Goal: Connect with others: Connect with others

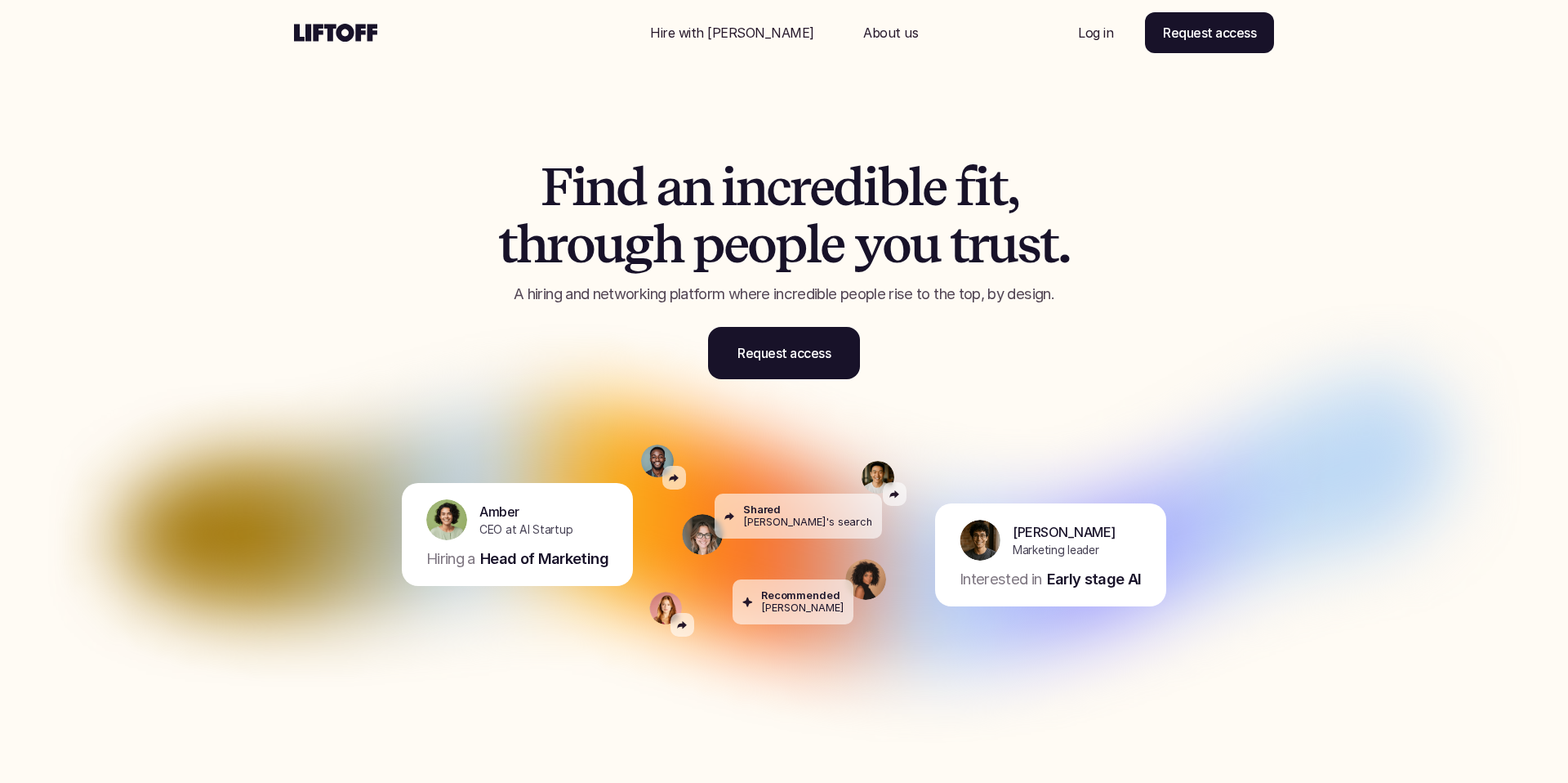
click at [1092, 41] on p "Log in" at bounding box center [1095, 33] width 35 height 20
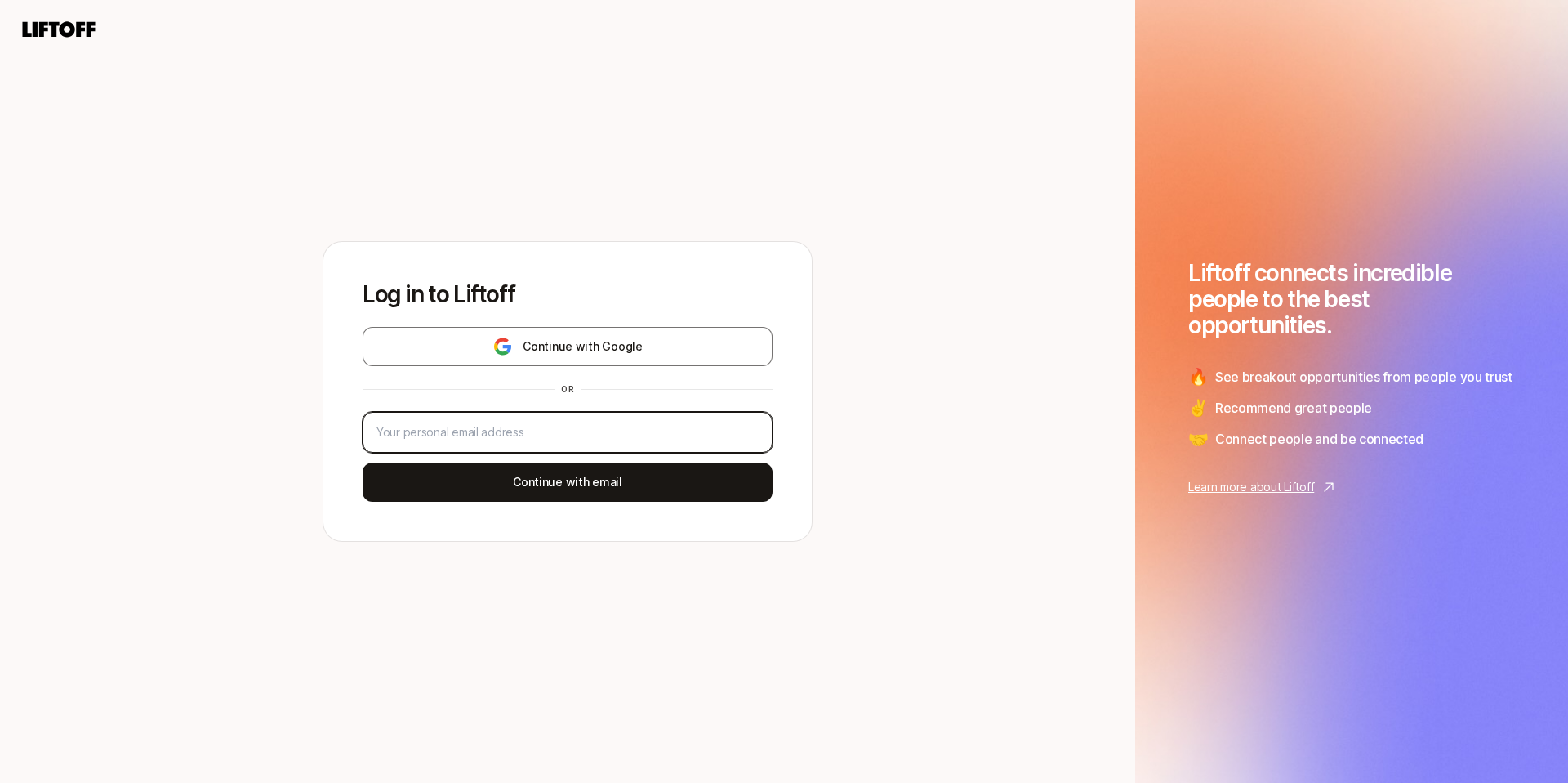
click at [514, 435] on input "email" at bounding box center [567, 433] width 382 height 20
click at [556, 442] on div at bounding box center [567, 432] width 410 height 41
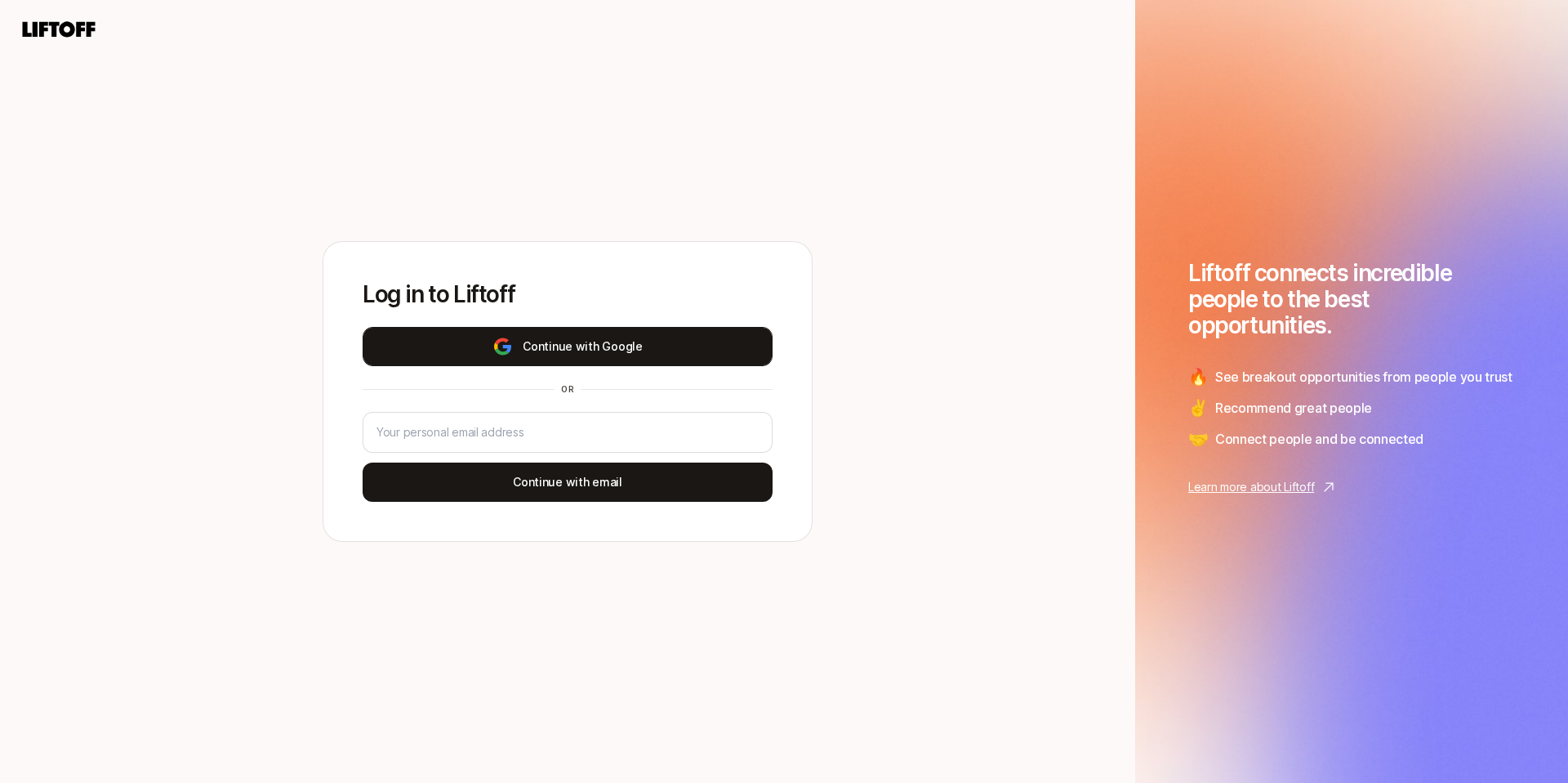
click at [594, 343] on button "Continue with Google" at bounding box center [567, 346] width 410 height 40
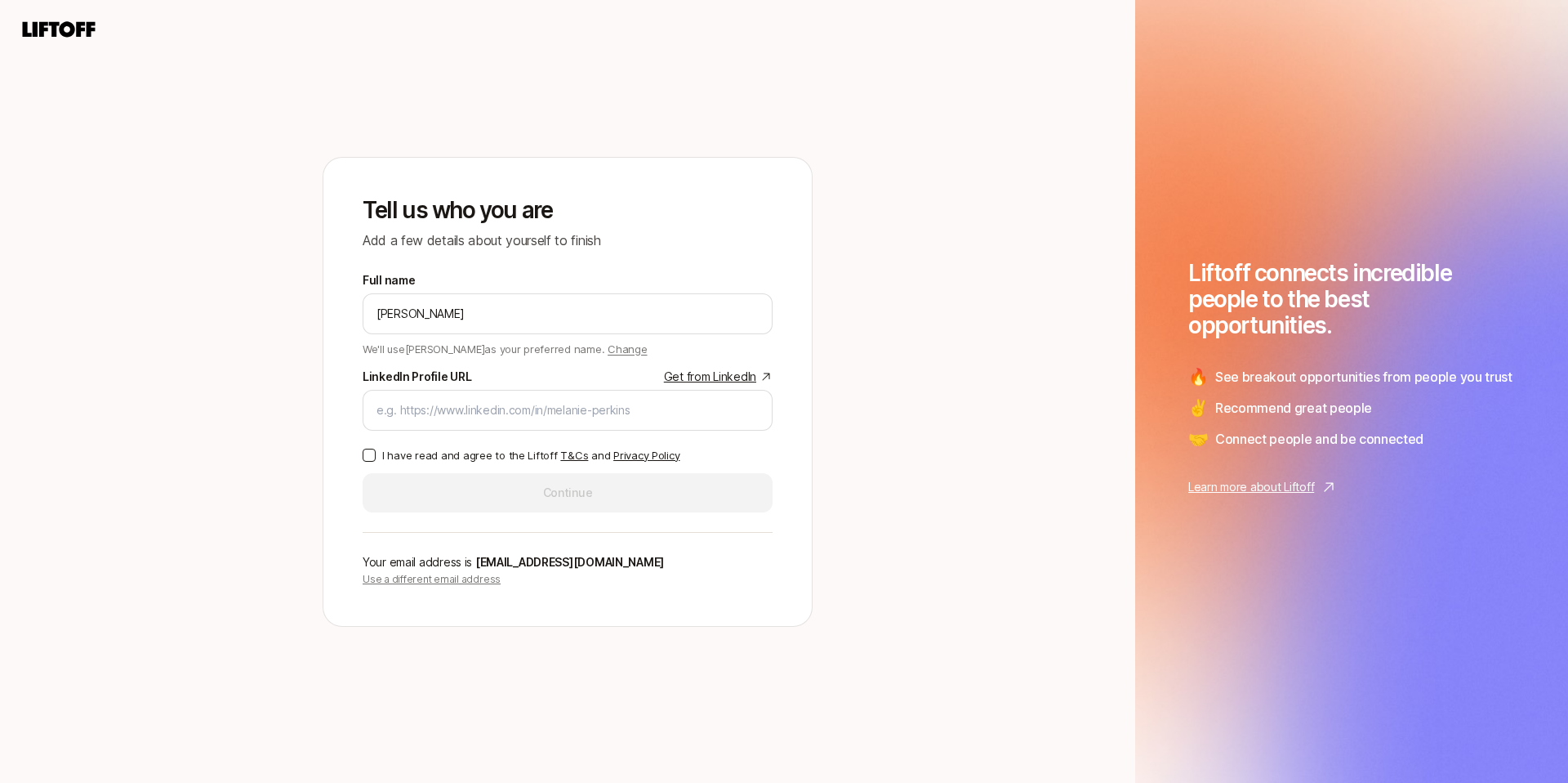
click at [718, 378] on link "Get from LinkedIn" at bounding box center [717, 377] width 108 height 20
click at [439, 390] on div at bounding box center [567, 410] width 410 height 41
click at [441, 414] on input "LinkedIn Profile URL Get from LinkedIn" at bounding box center [567, 410] width 382 height 20
paste input "https://www.linkedin.com/in/patrickrcooke/"
type input "https://www.linkedin.com/in/patrickrcooke/"
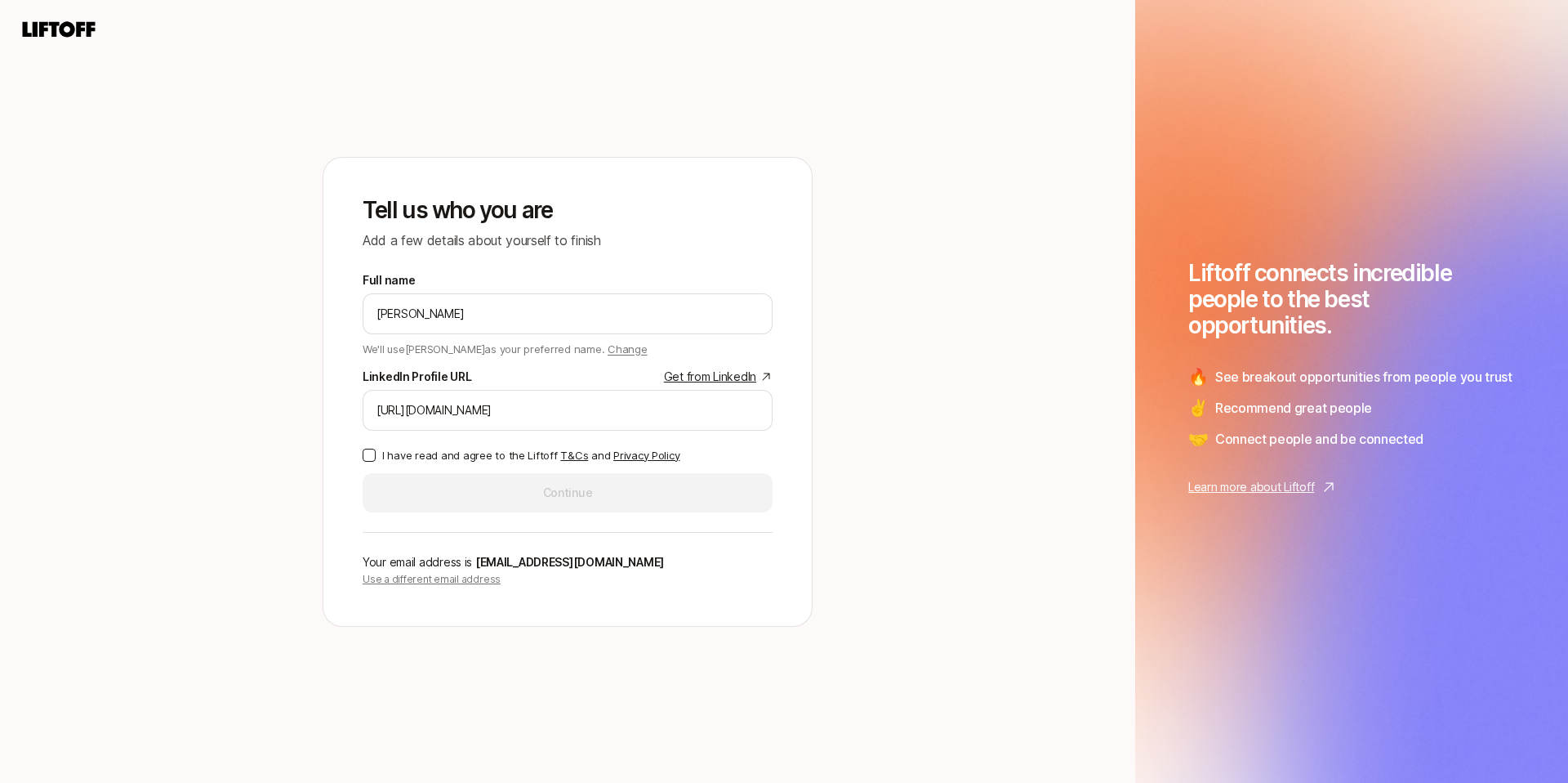
click at [374, 457] on button "I have read and agree to the Liftoff T&Cs and Privacy Policy" at bounding box center [369, 455] width 13 height 13
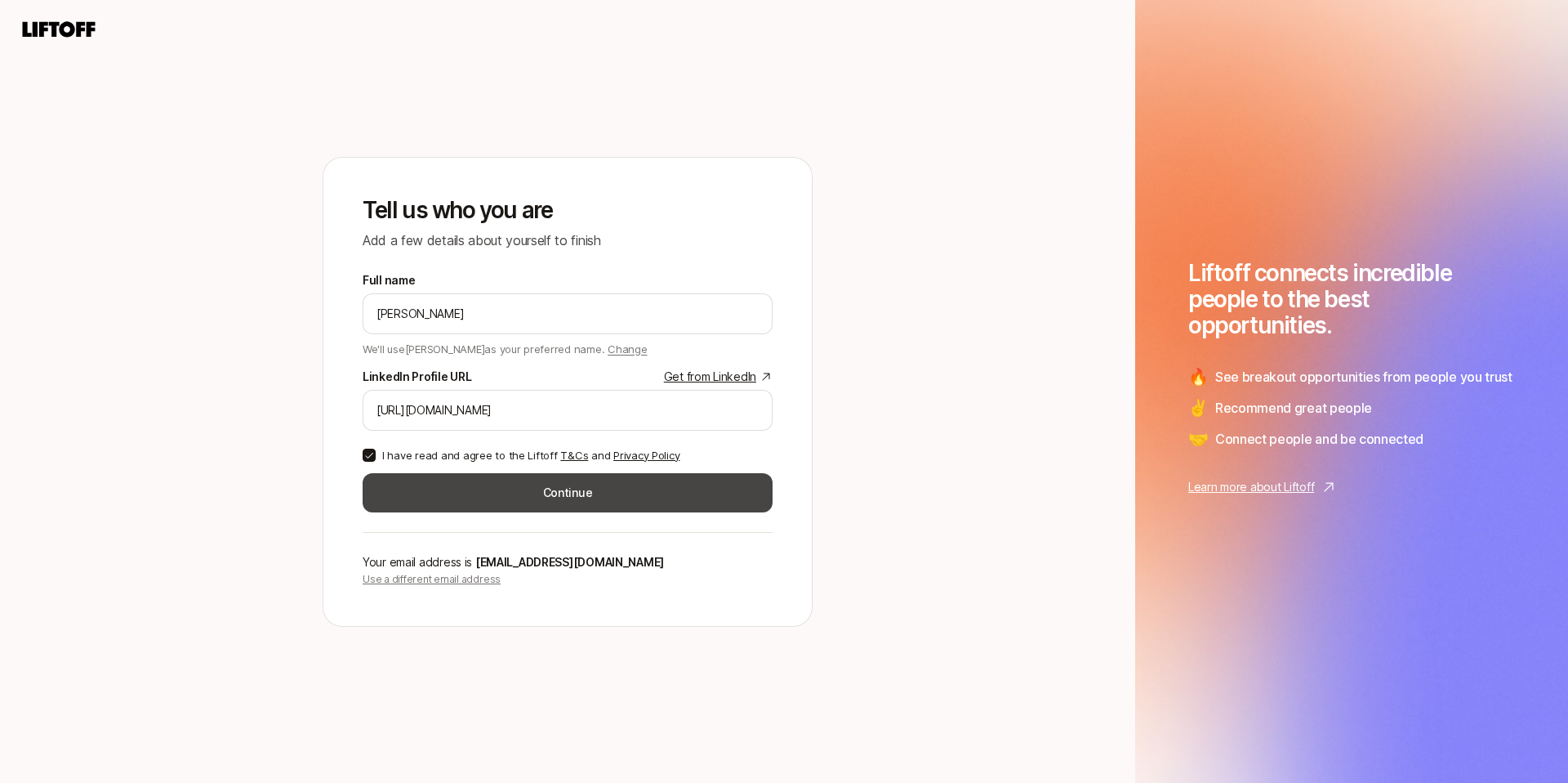
click at [622, 499] on button "Continue" at bounding box center [567, 493] width 410 height 40
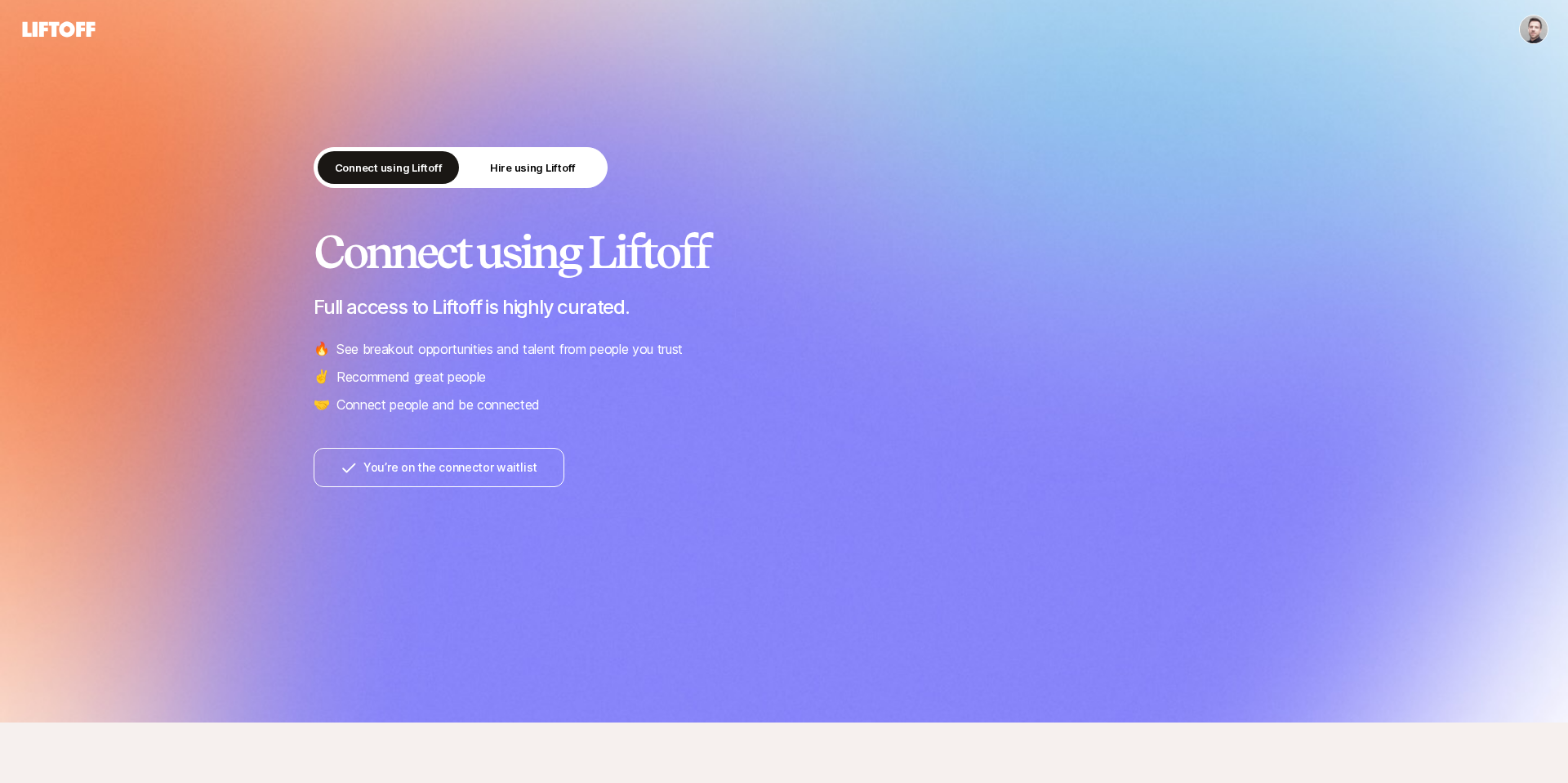
click at [1534, 25] on html "Connect using Liftoff Hire using Liftoff Connect using Liftoff Full access to L…" at bounding box center [784, 391] width 1568 height 783
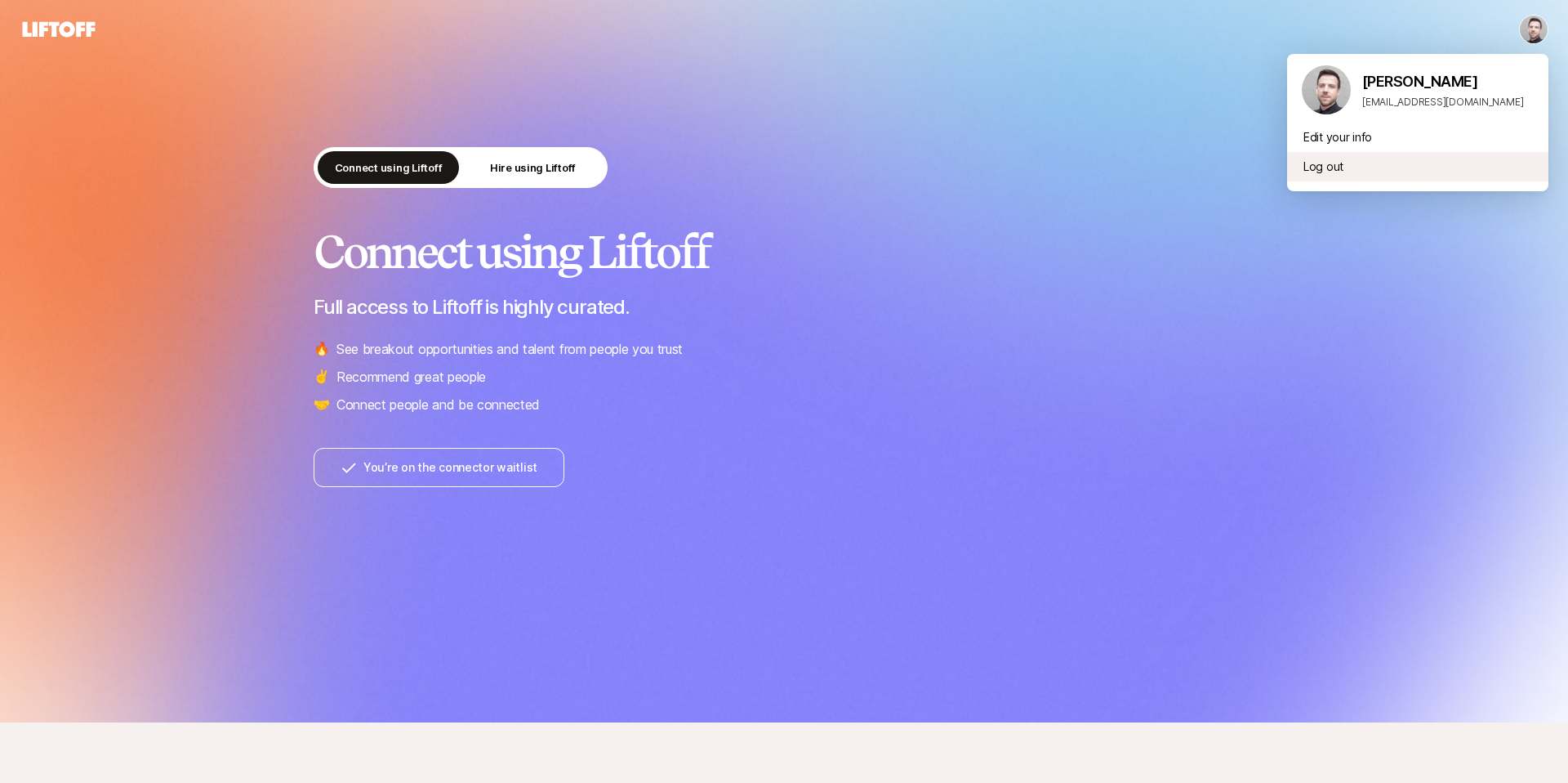
click at [1331, 170] on div "Log out" at bounding box center [1416, 167] width 261 height 30
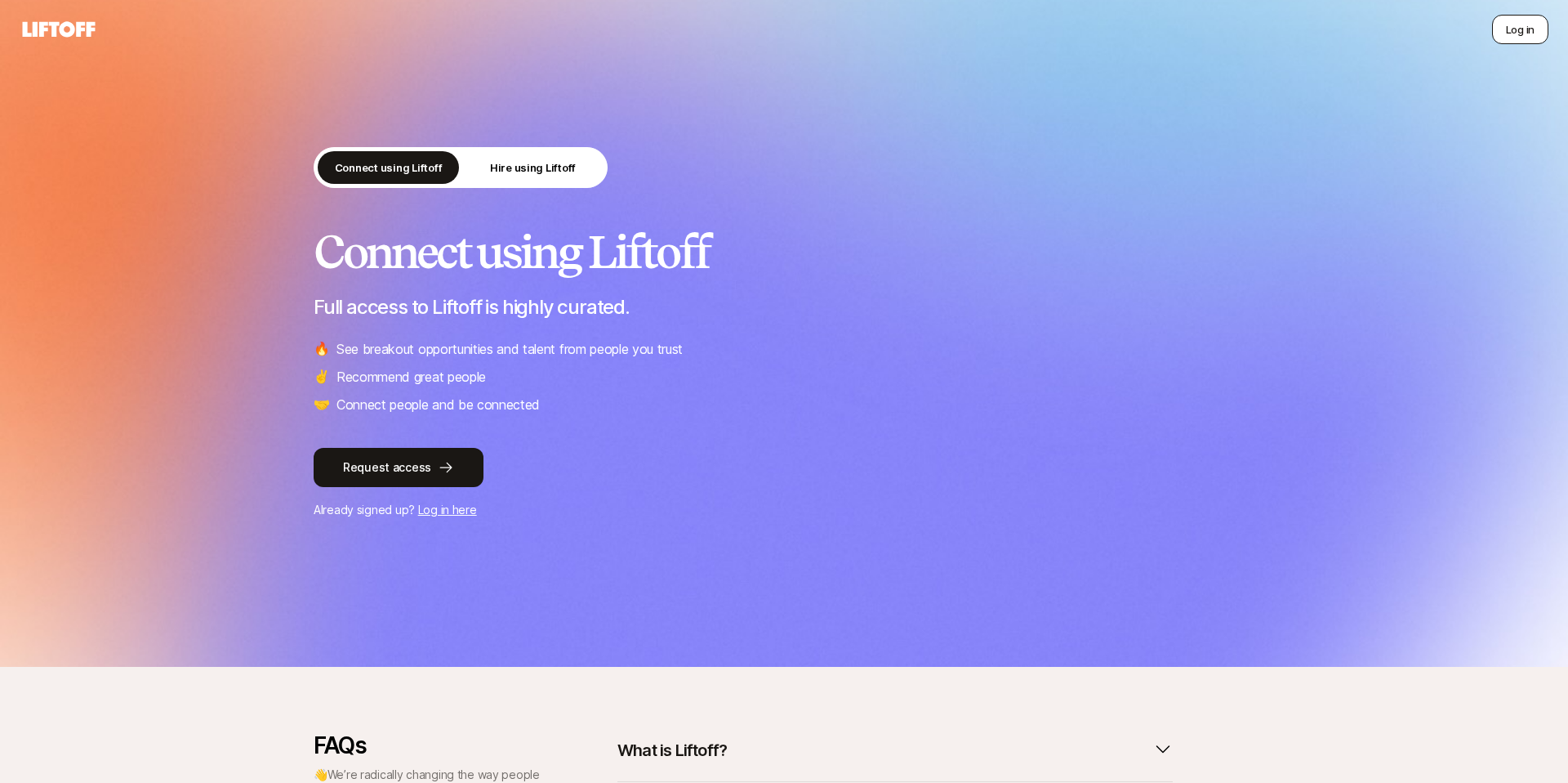
click at [1524, 33] on button "Log in" at bounding box center [1519, 30] width 57 height 30
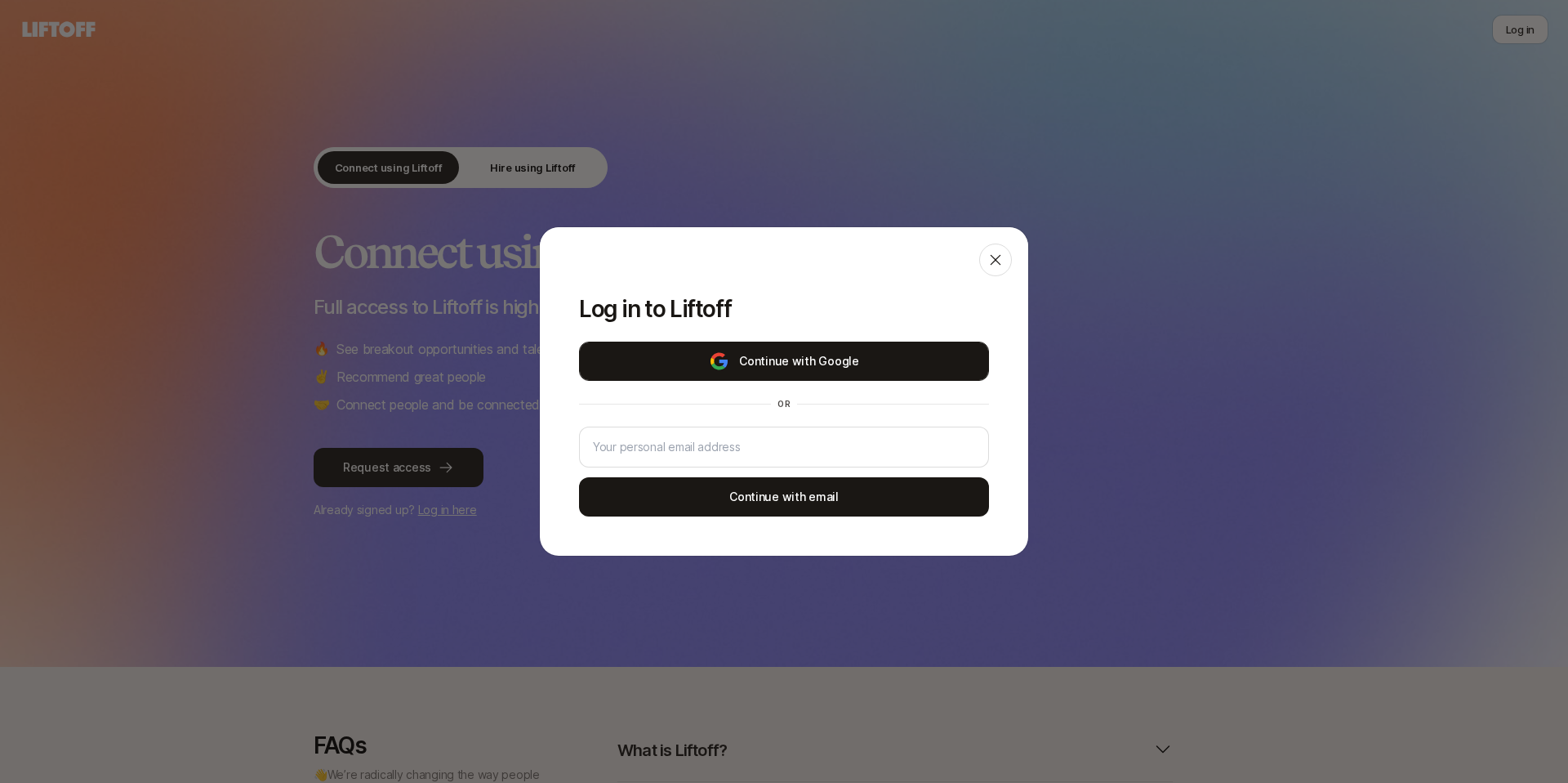
click at [843, 346] on button "Continue with Google" at bounding box center [784, 361] width 410 height 40
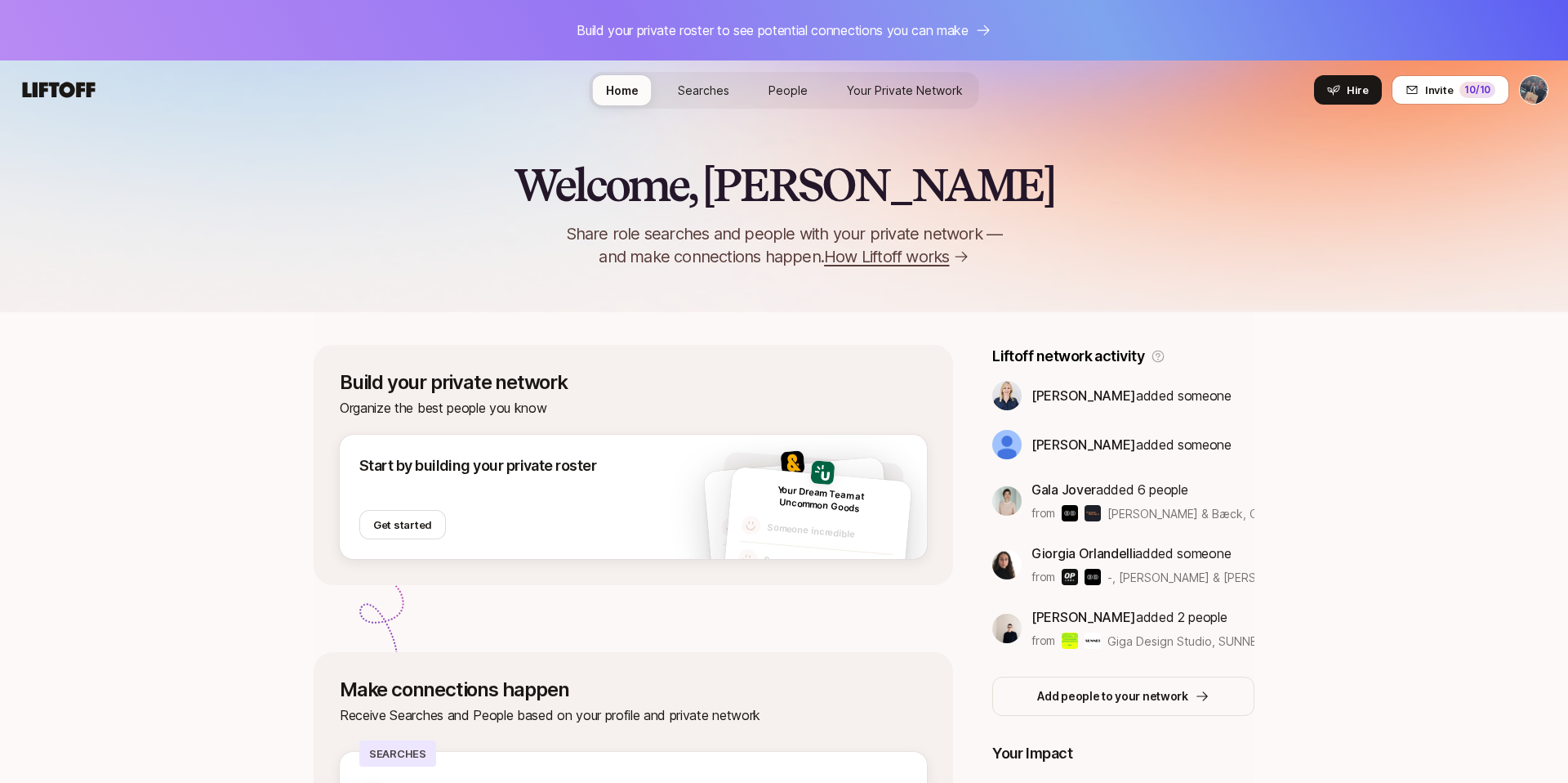
click at [806, 96] on link "People" at bounding box center [787, 90] width 65 height 30
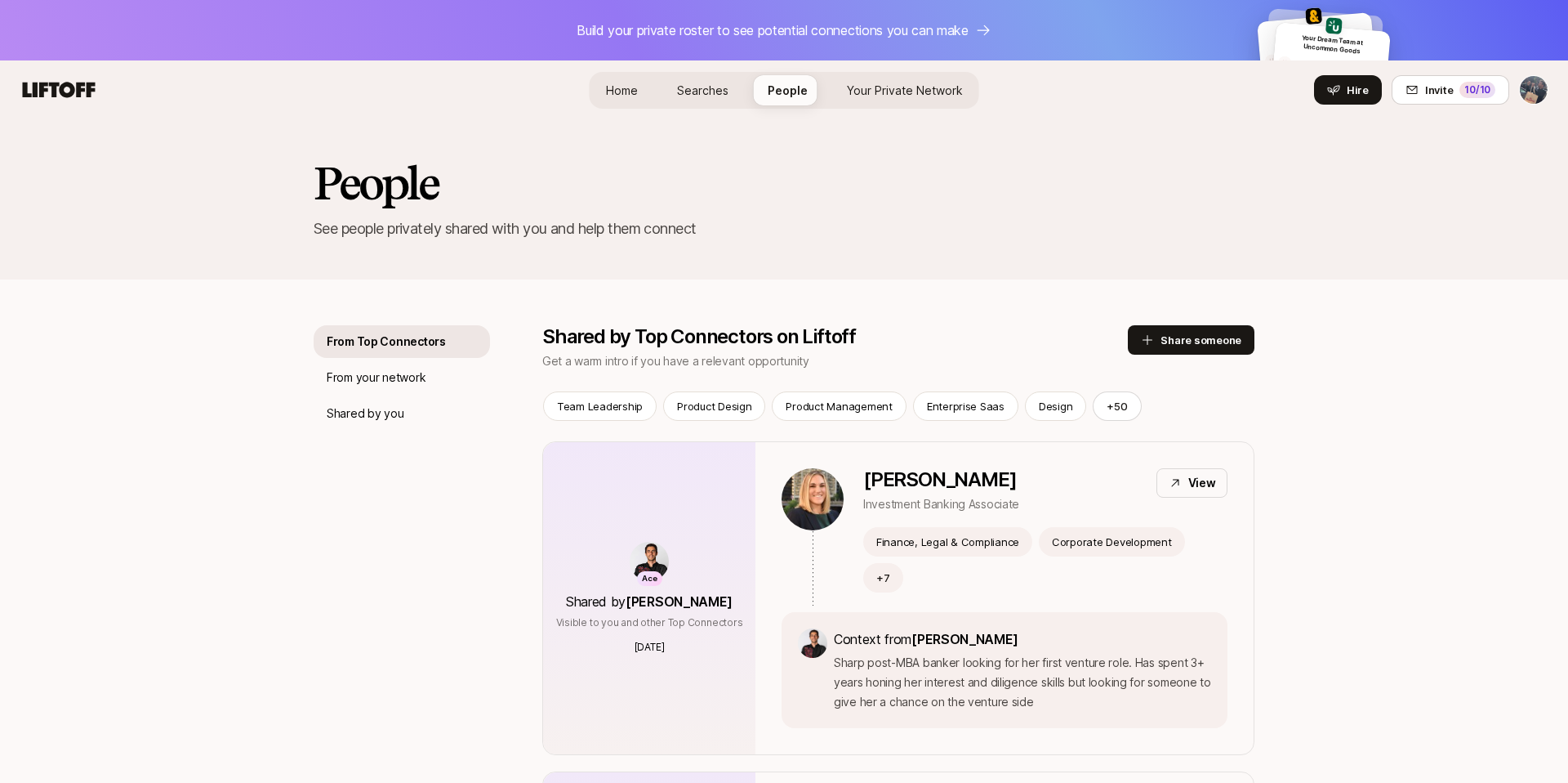
click at [876, 86] on span "Your Private Network" at bounding box center [905, 90] width 116 height 14
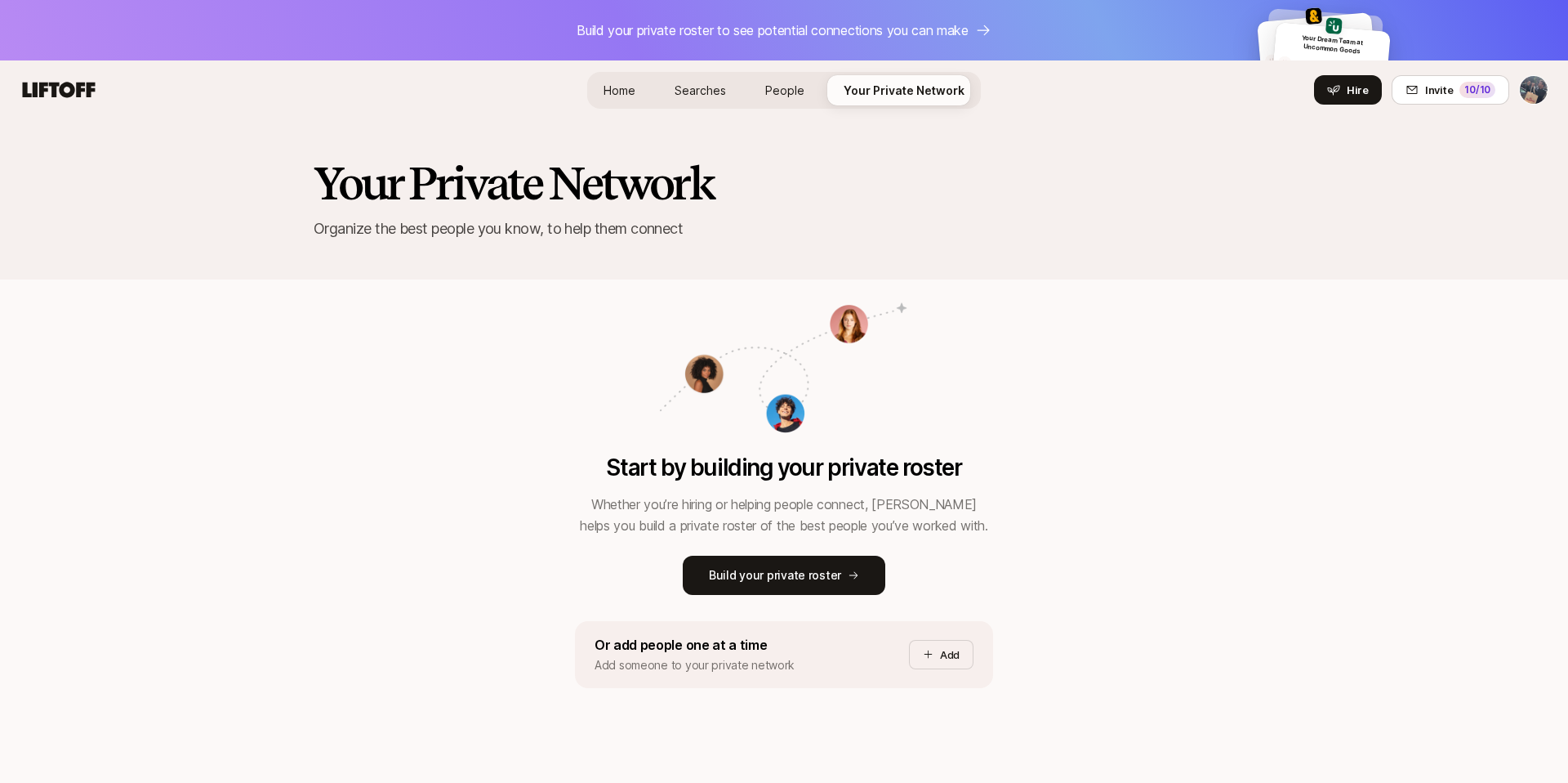
scroll to position [16, 0]
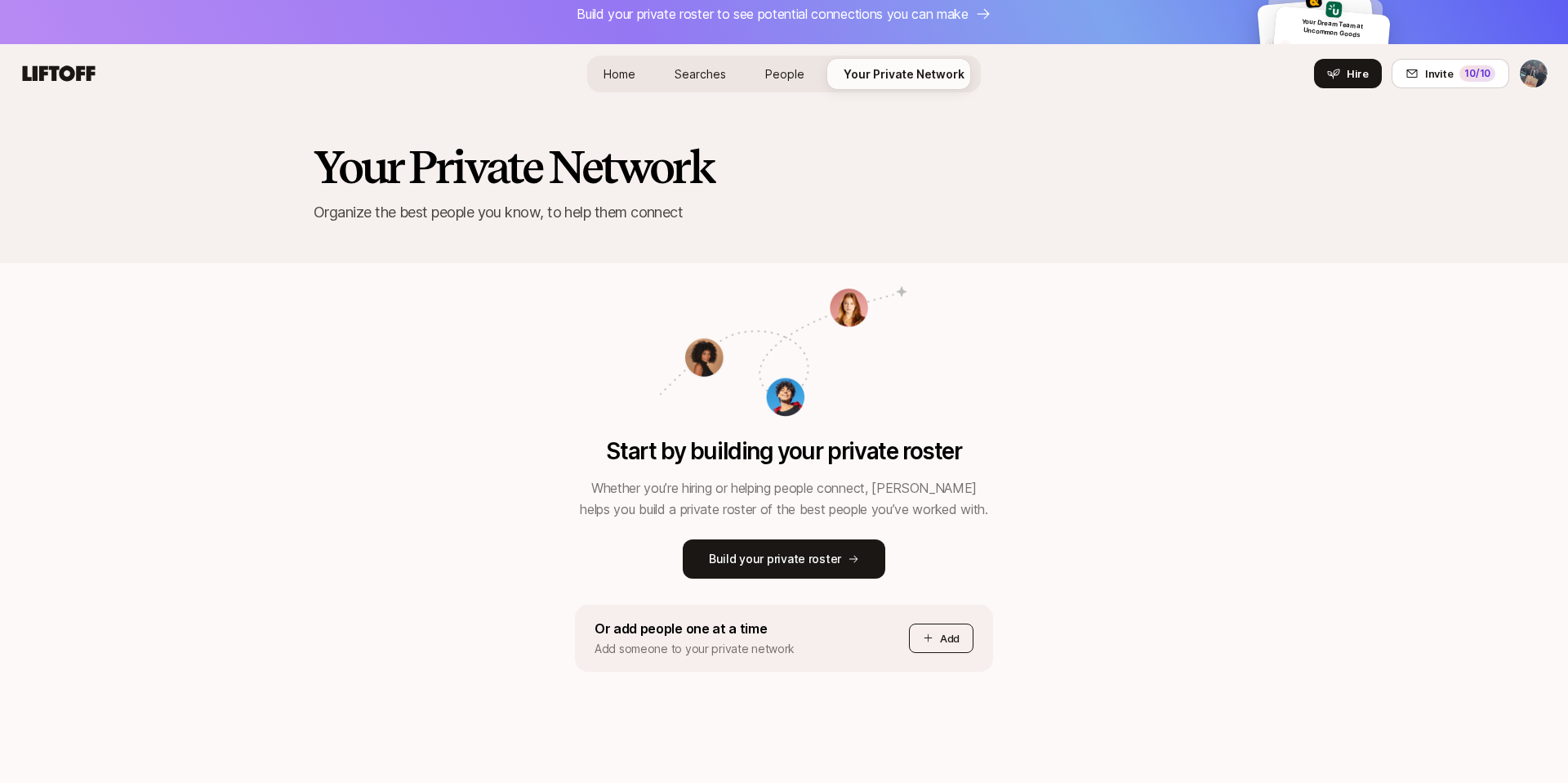
click at [935, 632] on button "Add" at bounding box center [940, 638] width 64 height 30
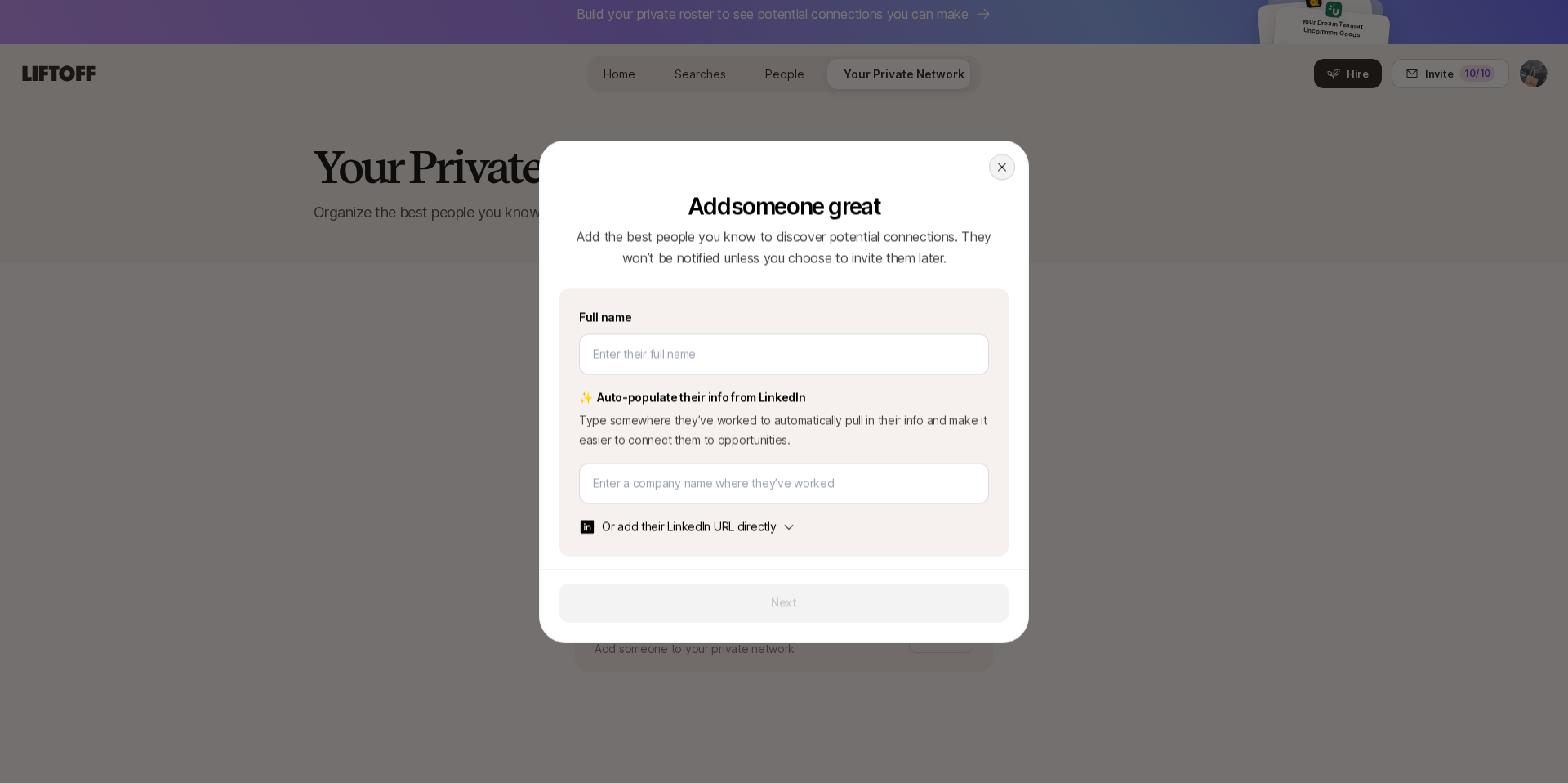
click at [1001, 167] on icon at bounding box center [1002, 167] width 8 height 8
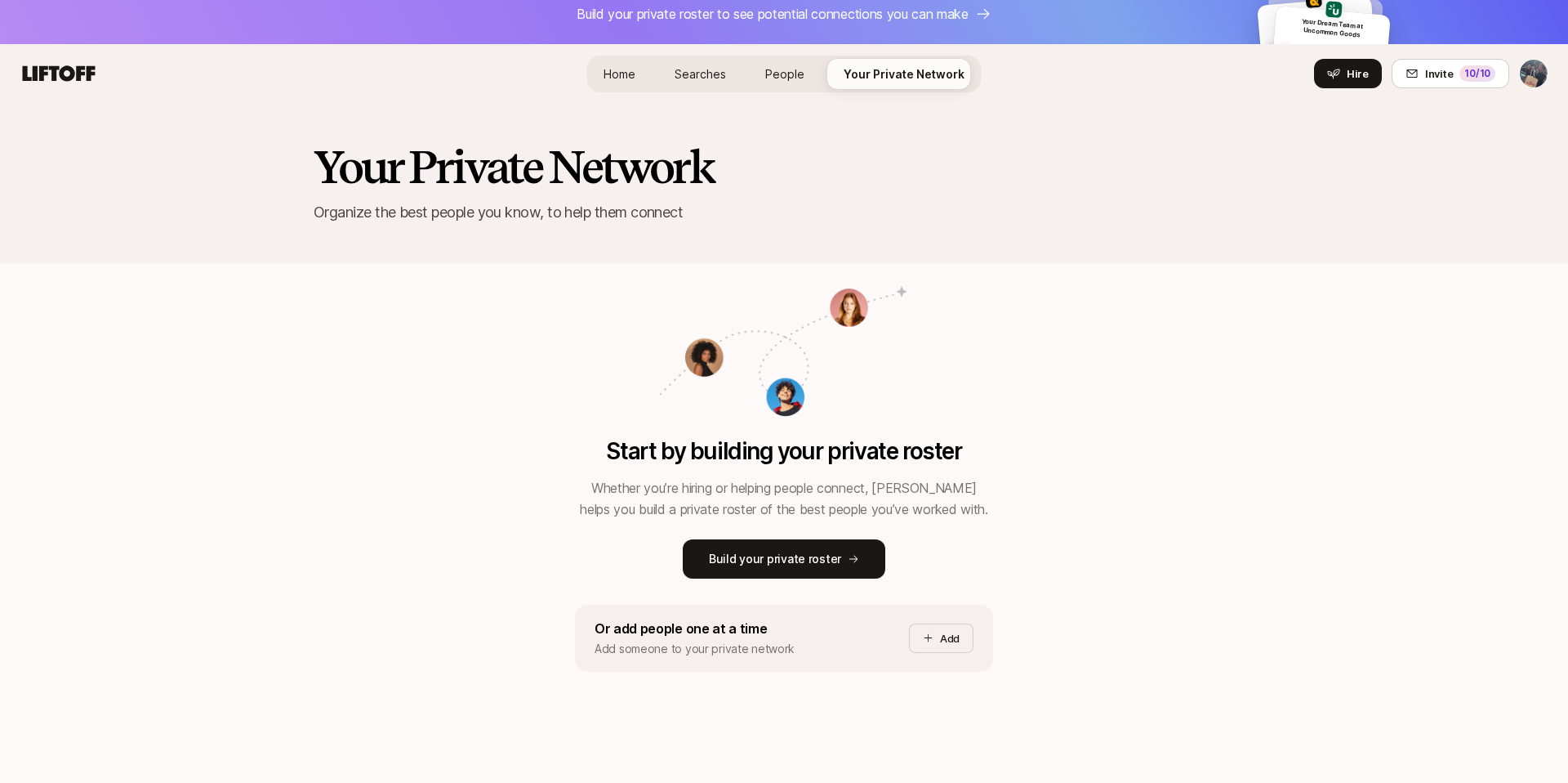
click at [794, 72] on span "People" at bounding box center [784, 74] width 40 height 14
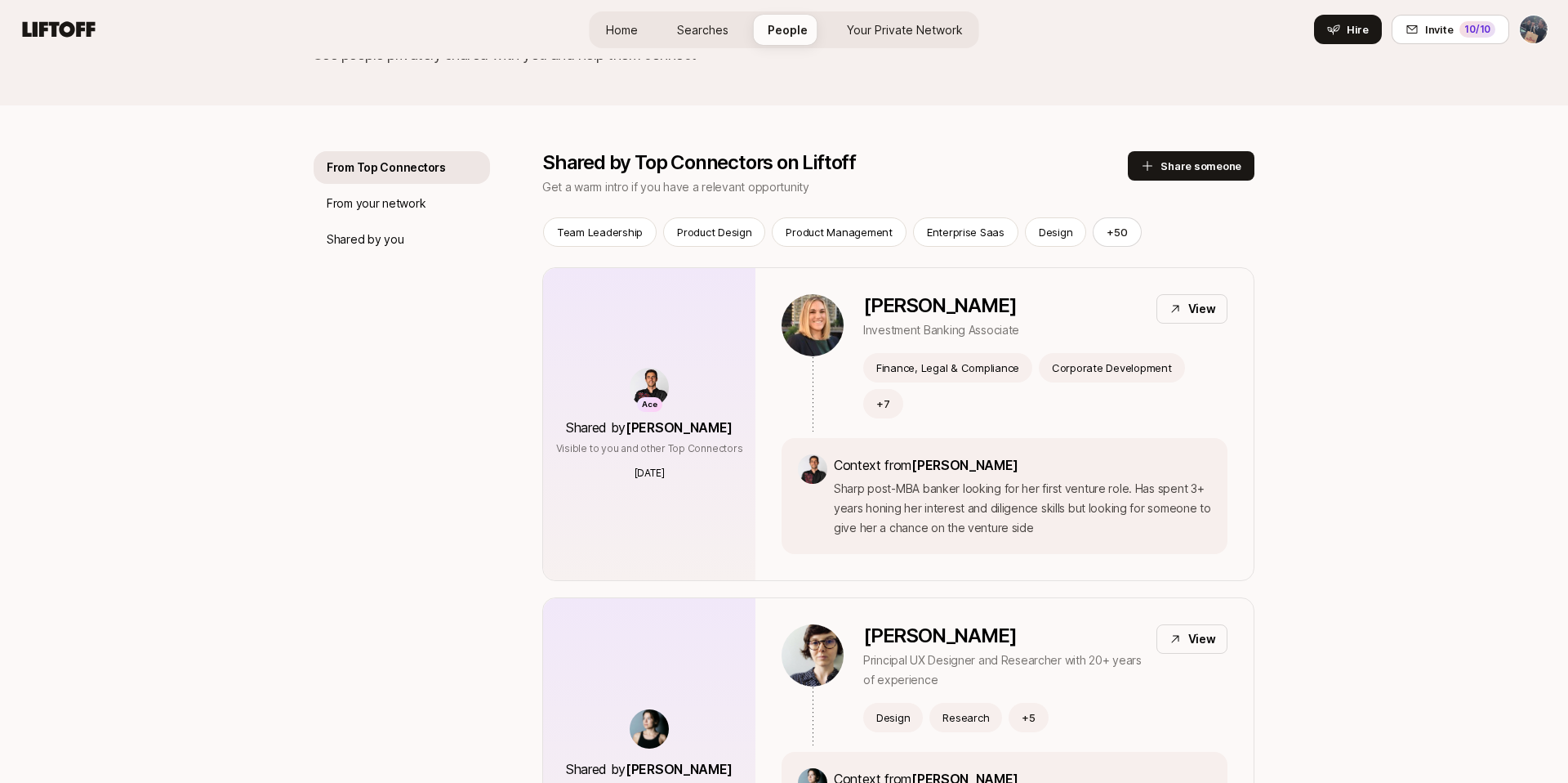
scroll to position [183, 0]
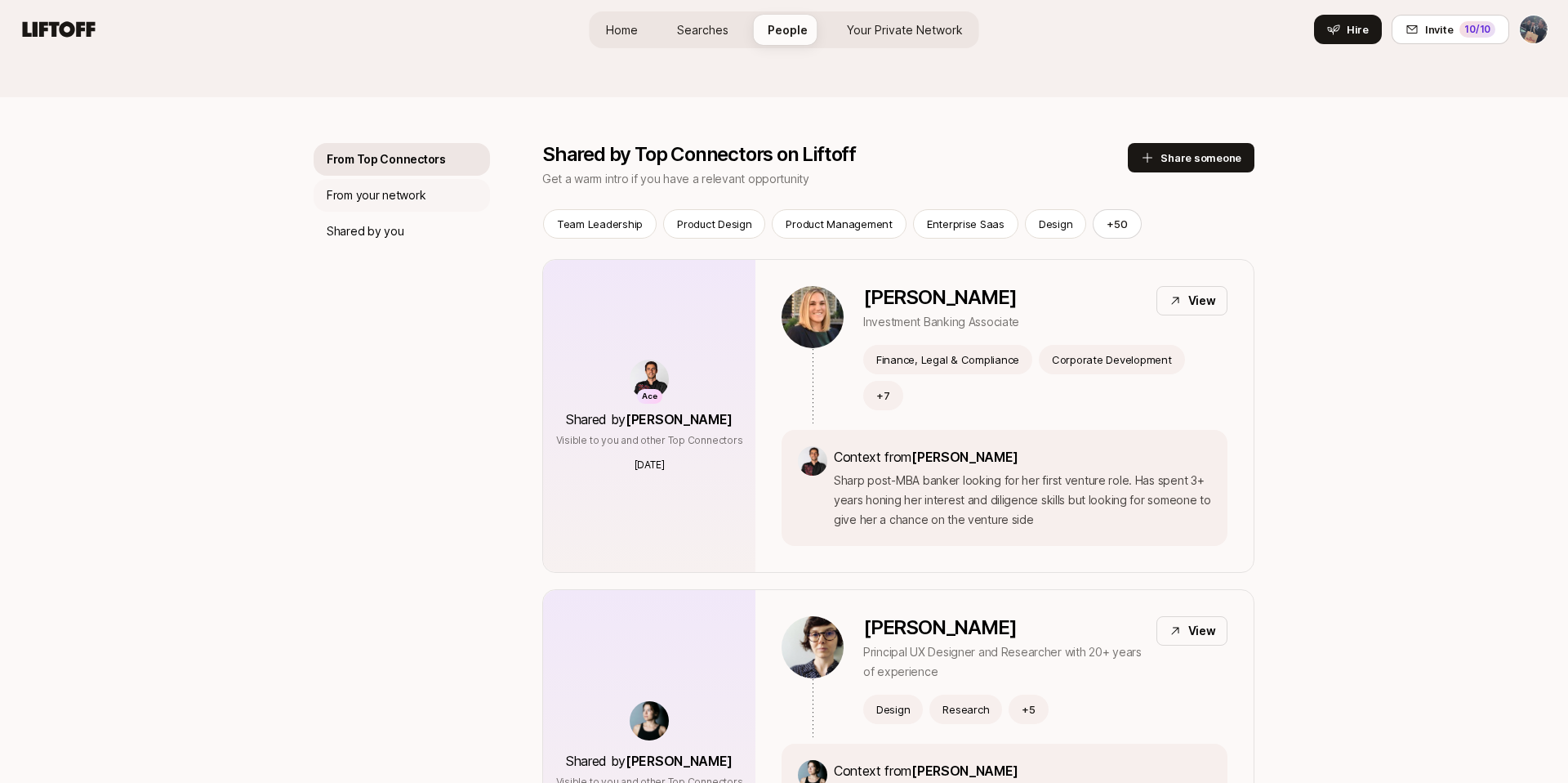
click at [394, 199] on p "From your network" at bounding box center [376, 196] width 99 height 20
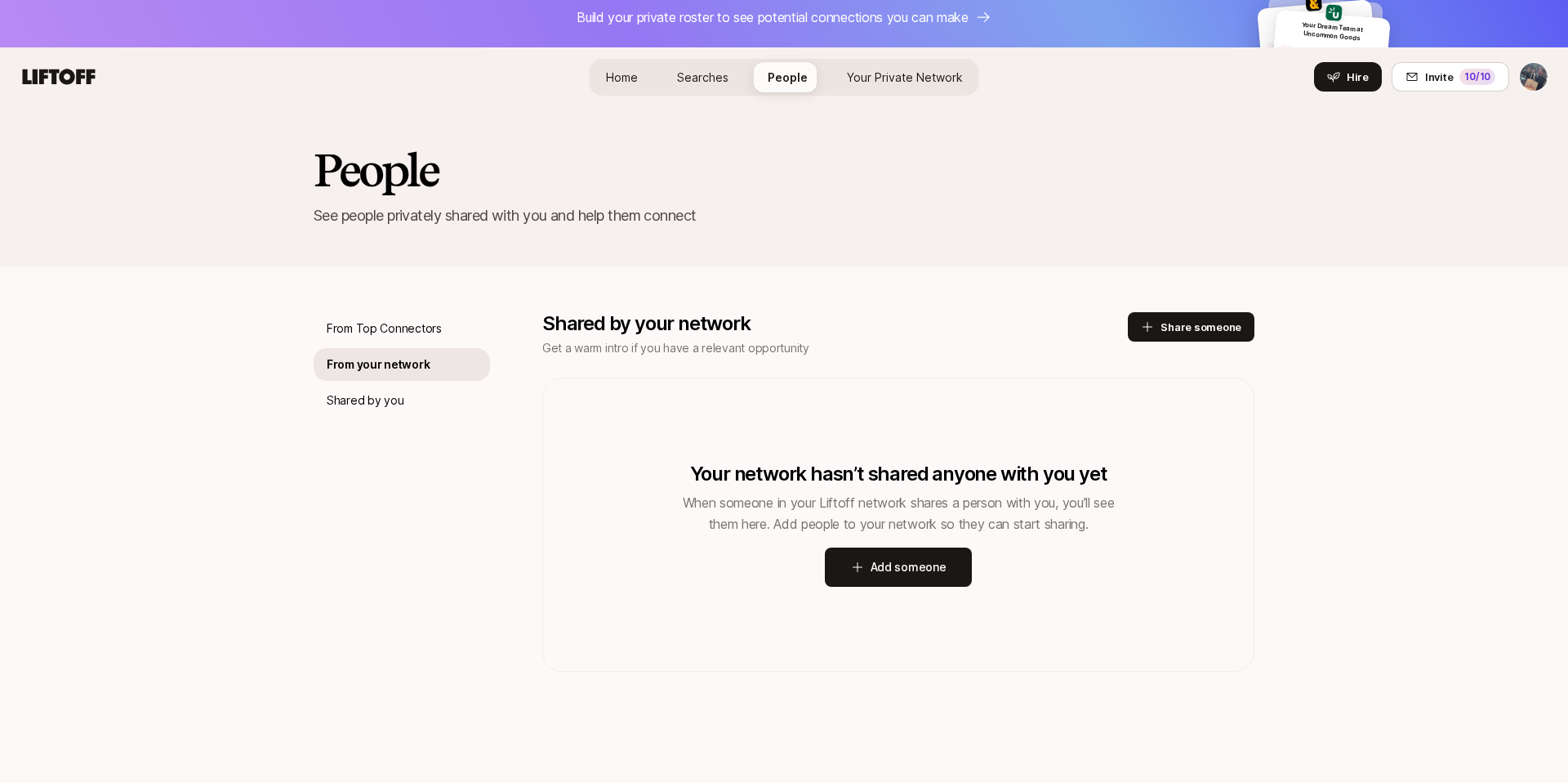
scroll to position [13, 0]
click at [375, 405] on p "Shared by you" at bounding box center [364, 400] width 76 height 20
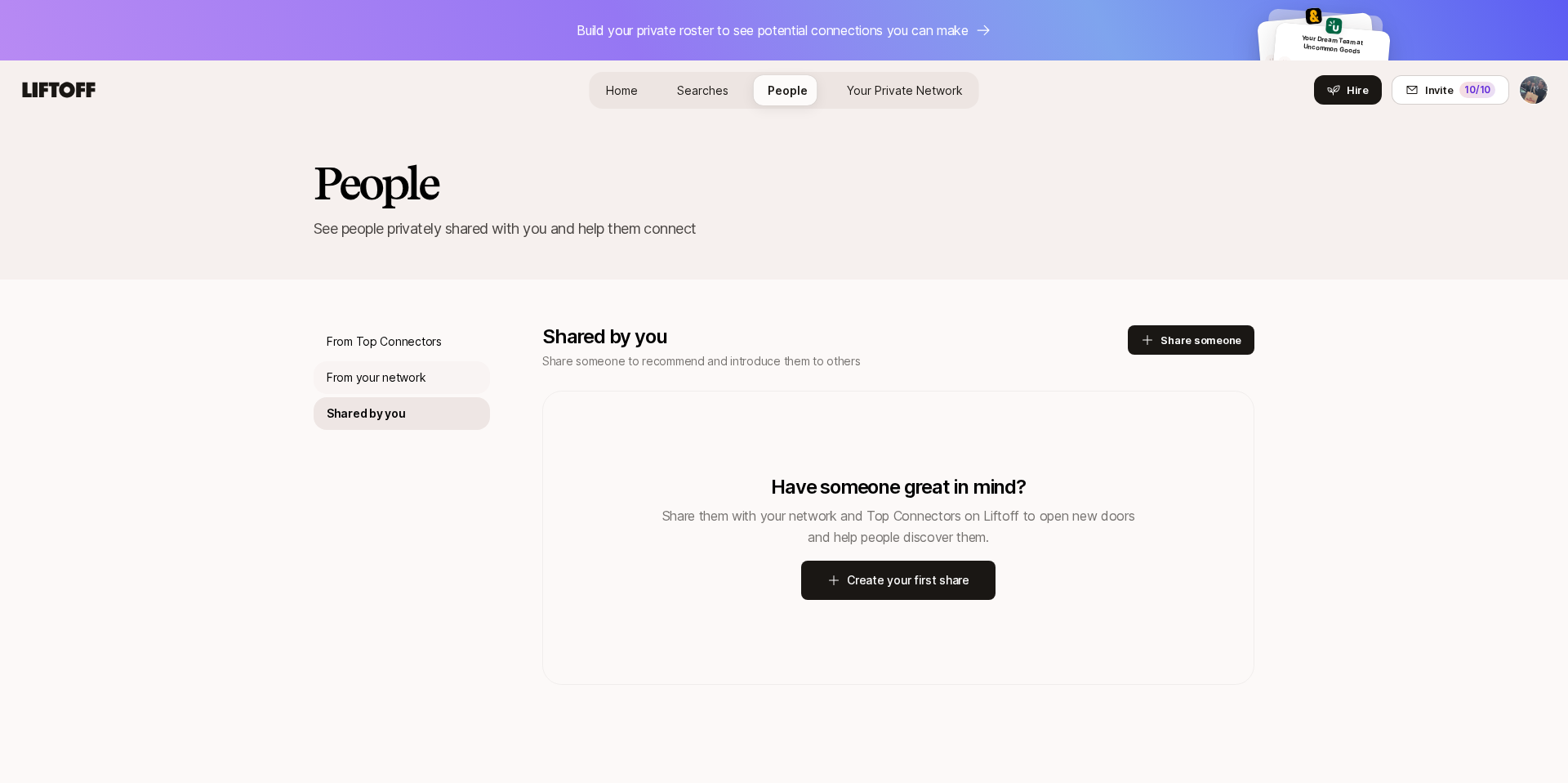
click at [372, 377] on p "From your network" at bounding box center [376, 377] width 99 height 20
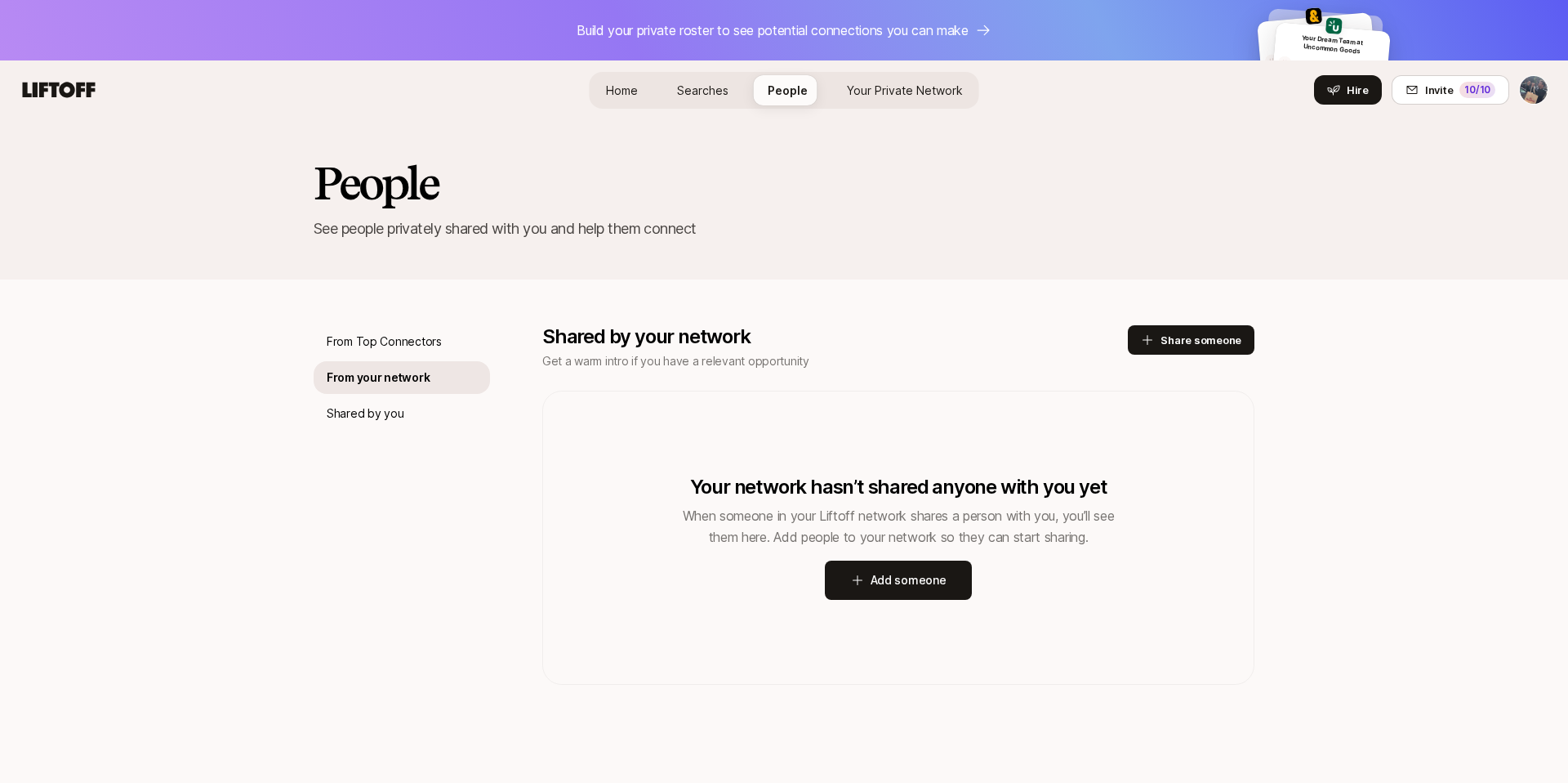
click at [1535, 92] on html "Build your private roster to see potential connections you can make Your Dream …" at bounding box center [784, 391] width 1568 height 783
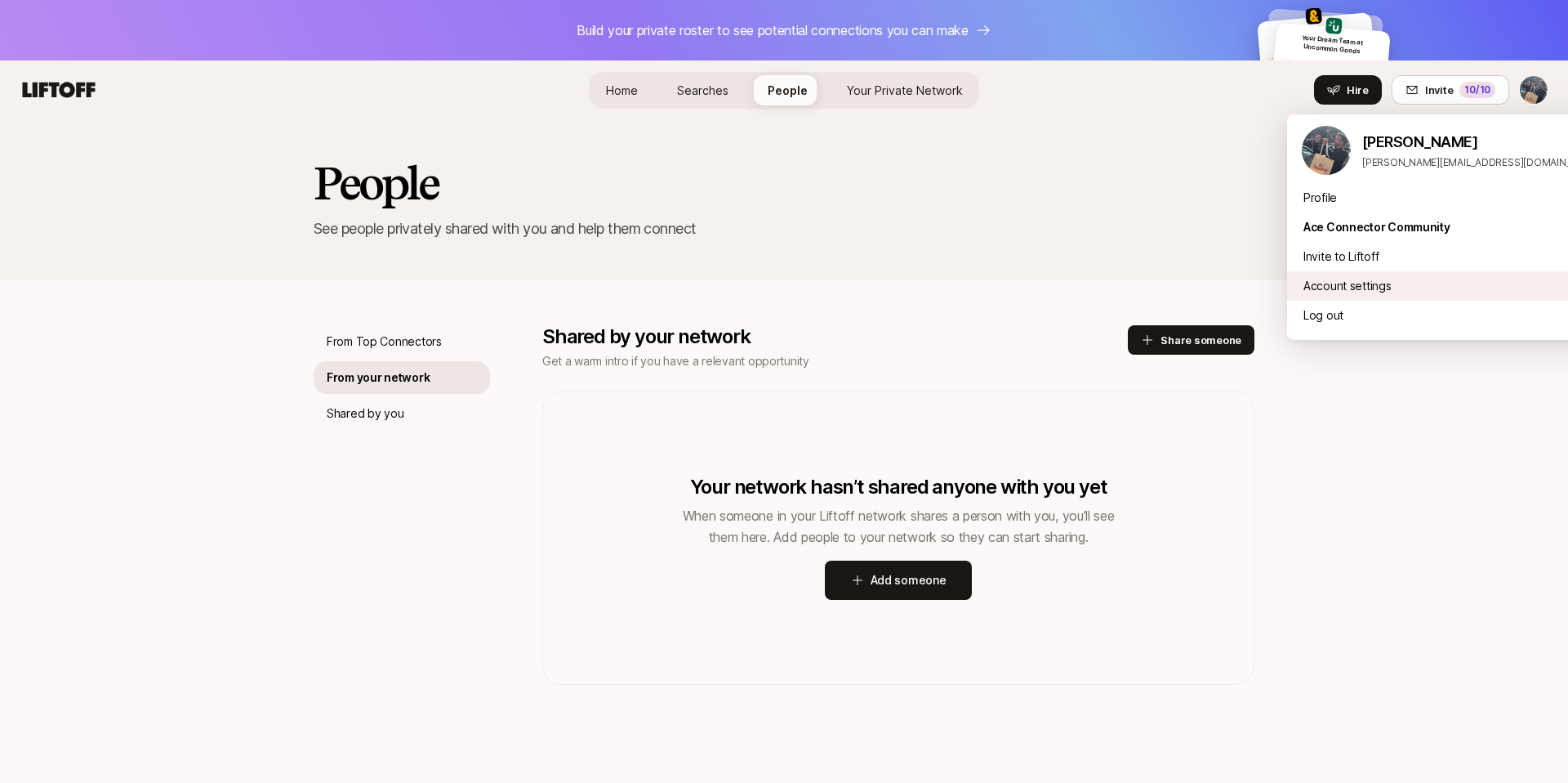
click at [1320, 294] on div "Account settings" at bounding box center [1449, 286] width 326 height 30
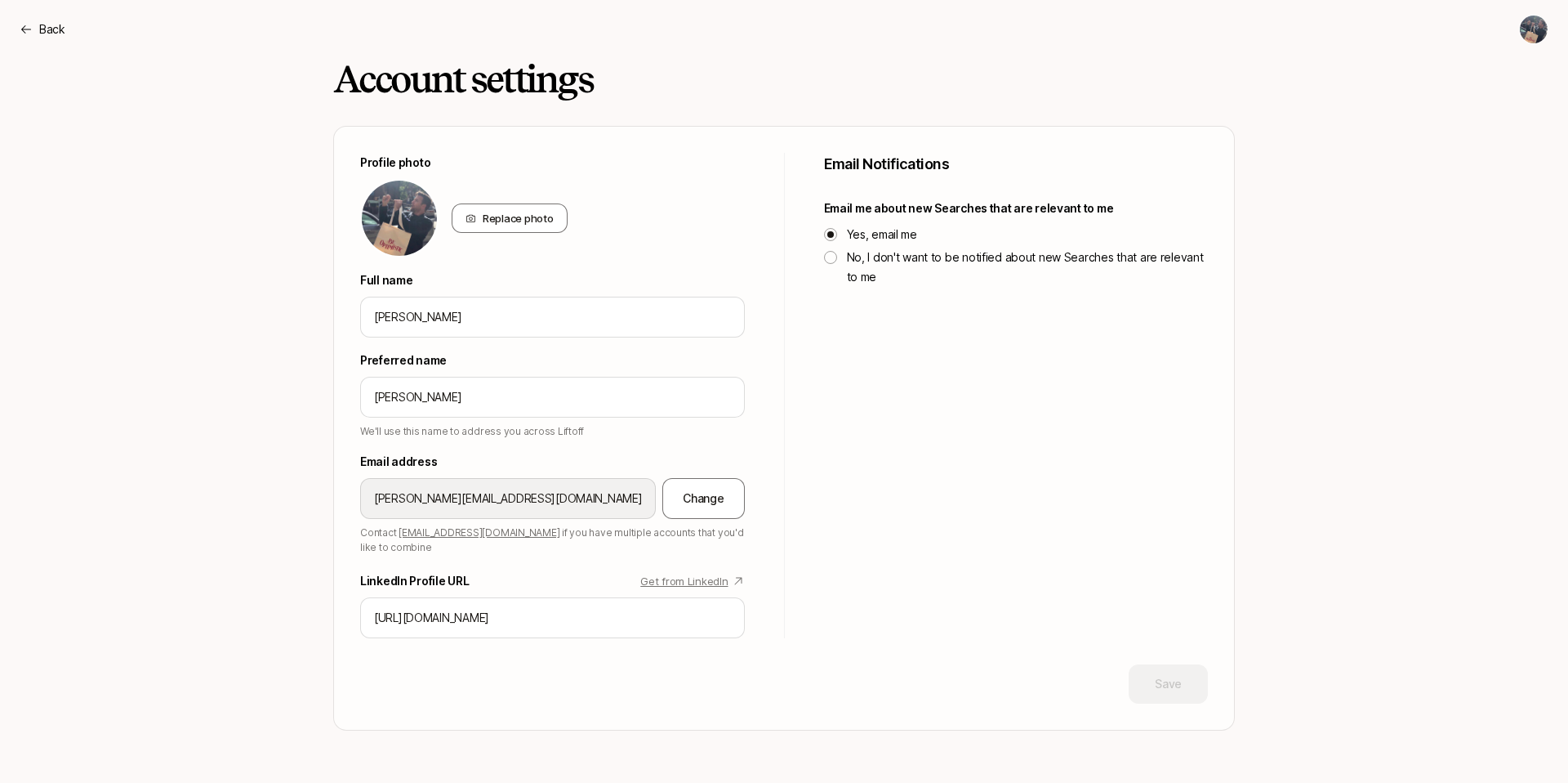
click at [1379, 503] on div "Account settings Profile photo Replace photo Full name Patrick Cooke Preferred …" at bounding box center [784, 420] width 1568 height 723
click at [51, 37] on p "Back" at bounding box center [53, 30] width 26 height 20
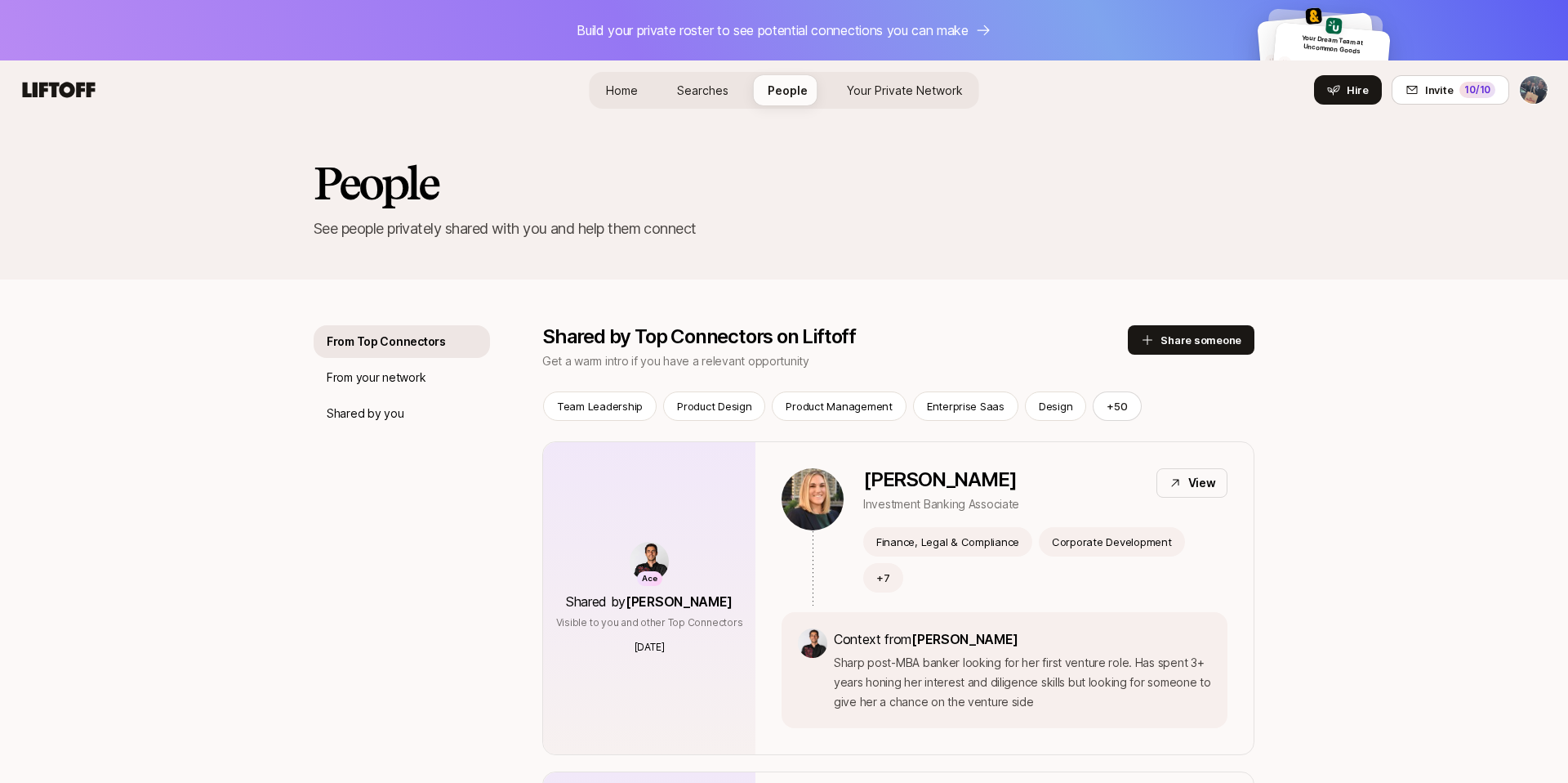
click at [617, 83] on span "Home" at bounding box center [622, 90] width 32 height 14
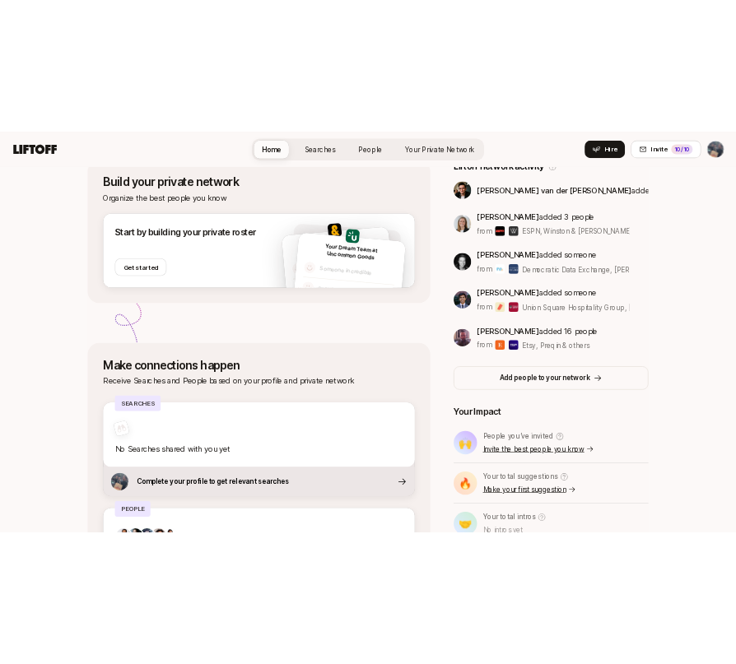
scroll to position [298, 0]
